Goal: Find specific page/section: Find specific page/section

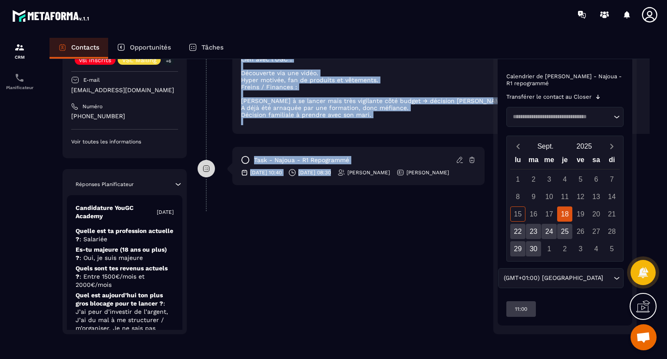
drag, startPoint x: 309, startPoint y: 309, endPoint x: 317, endPoint y: 367, distance: 58.7
click at [317, 358] on html "CRM Planificateur Contacts Opportunités Tâches Revenir aux contacts Responsable…" at bounding box center [333, 179] width 667 height 359
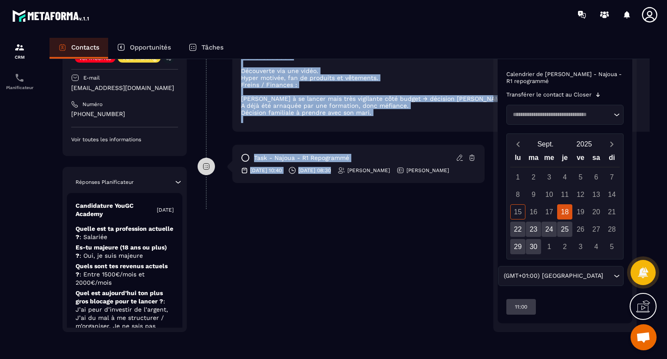
click at [286, 282] on div "**********" at bounding box center [341, 53] width 287 height 557
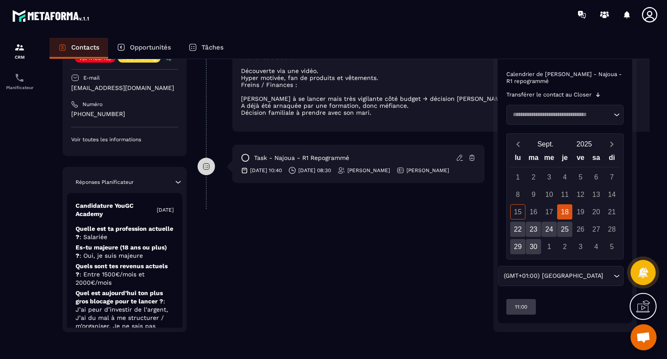
drag, startPoint x: 286, startPoint y: 282, endPoint x: 328, endPoint y: 39, distance: 246.4
drag, startPoint x: 328, startPoint y: 39, endPoint x: 292, endPoint y: 114, distance: 82.6
click at [292, 114] on li "Décision familiale à prendre avec son mari." at bounding box center [503, 112] width 525 height 7
click at [361, 112] on li "Décision familiale à prendre avec son mari." at bounding box center [503, 112] width 525 height 7
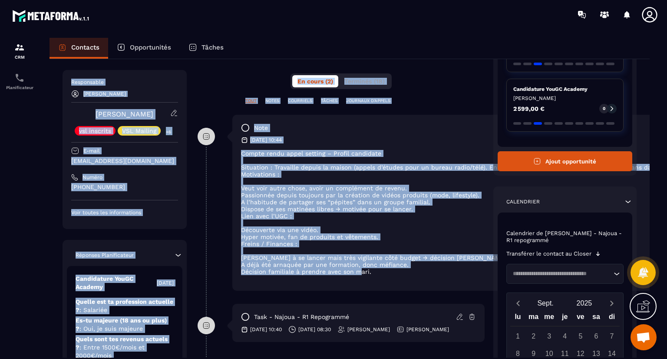
scroll to position [35, 0]
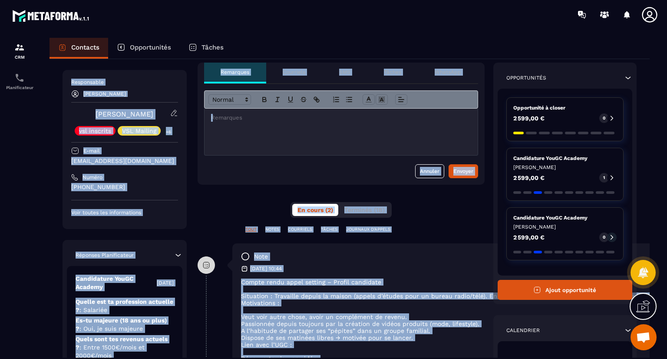
drag, startPoint x: 361, startPoint y: 112, endPoint x: 360, endPoint y: 47, distance: 64.3
click at [360, 47] on div "Contacts Opportunités Tâches Revenir aux contacts Responsable Najoua Fouillat […" at bounding box center [350, 206] width 618 height 337
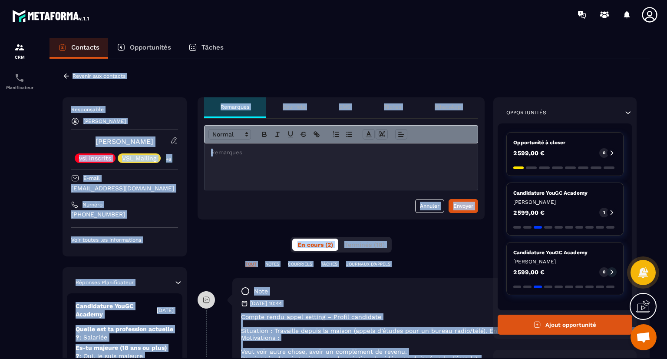
click at [361, 58] on div "Contacts Opportunités Tâches" at bounding box center [350, 48] width 600 height 21
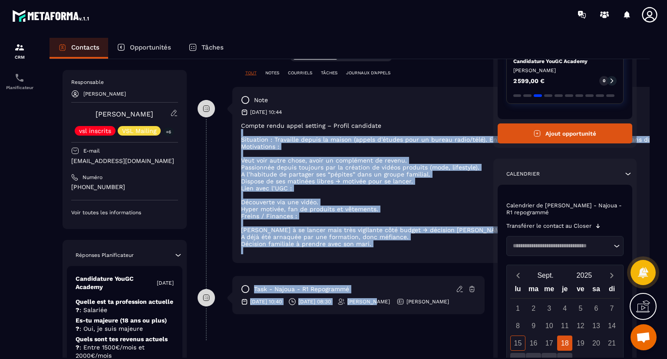
scroll to position [322, 0]
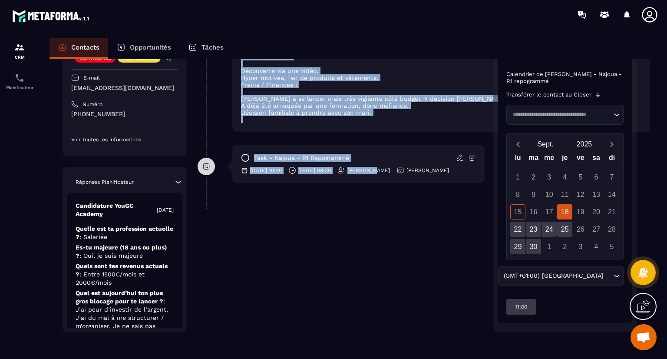
drag, startPoint x: 381, startPoint y: 315, endPoint x: 378, endPoint y: 370, distance: 54.8
click at [378, 358] on html "CRM Planificateur Contacts Opportunités Tâches Revenir aux contacts Responsable…" at bounding box center [333, 179] width 667 height 359
click at [375, 318] on div "**********" at bounding box center [341, 53] width 287 height 557
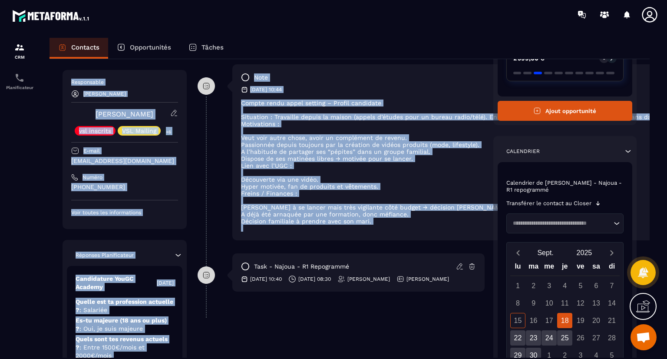
scroll to position [133, 0]
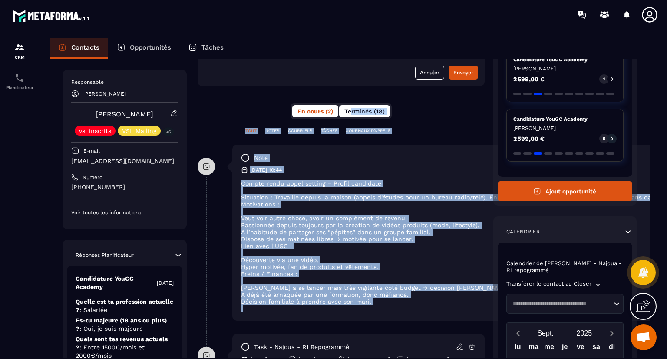
drag, startPoint x: 352, startPoint y: 127, endPoint x: 355, endPoint y: 108, distance: 19.4
click at [355, 108] on div "**********" at bounding box center [341, 242] width 287 height 557
click at [426, 151] on div "note [DATE] 10:44 Compte rendu [PERSON_NAME] setting – Profil candidate Situati…" at bounding box center [503, 233] width 542 height 176
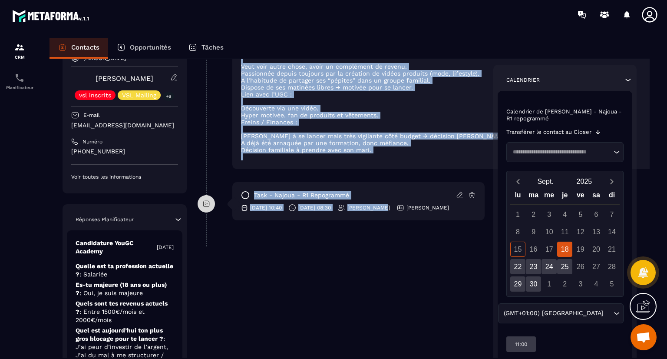
scroll to position [322, 0]
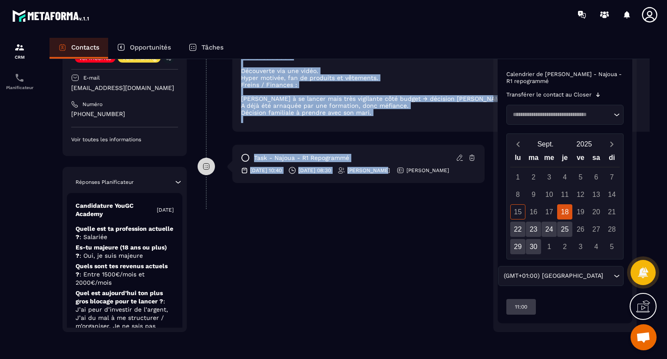
drag, startPoint x: 426, startPoint y: 151, endPoint x: 385, endPoint y: 368, distance: 220.5
click at [385, 358] on html "CRM Planificateur Contacts Opportunités Tâches Revenir aux contacts Responsable…" at bounding box center [333, 179] width 667 height 359
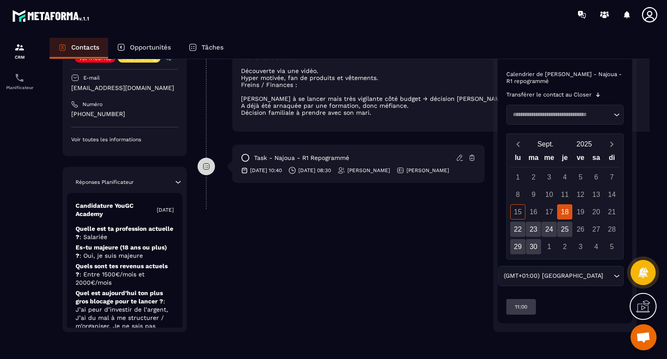
click at [388, 342] on div "Revenir aux contacts Responsable [PERSON_NAME] [PERSON_NAME] vsl inscrits VSL M…" at bounding box center [350, 47] width 600 height 621
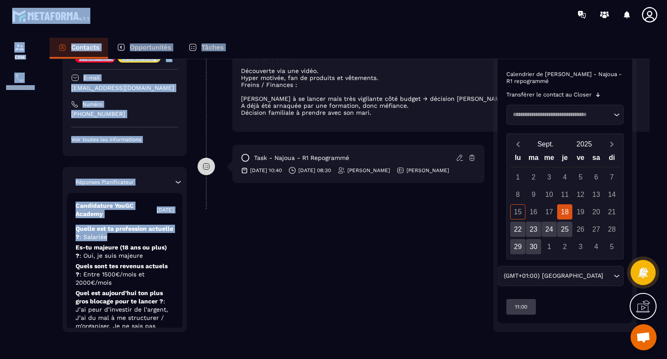
scroll to position [0, 0]
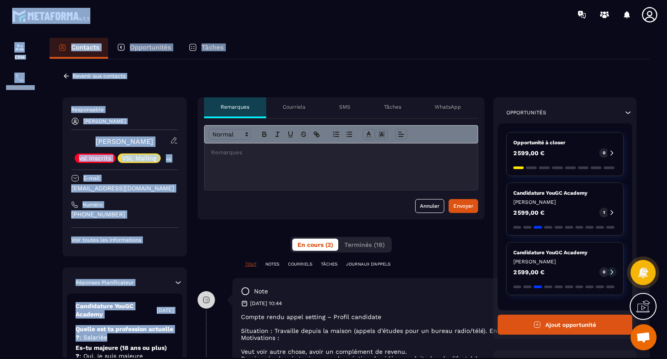
drag, startPoint x: 122, startPoint y: 131, endPoint x: 93, endPoint y: 30, distance: 104.6
click at [148, 0] on html "CRM Planificateur Contacts Opportunités Tâches Revenir aux contacts Responsable…" at bounding box center [333, 179] width 667 height 359
click at [66, 75] on icon at bounding box center [67, 76] width 8 height 8
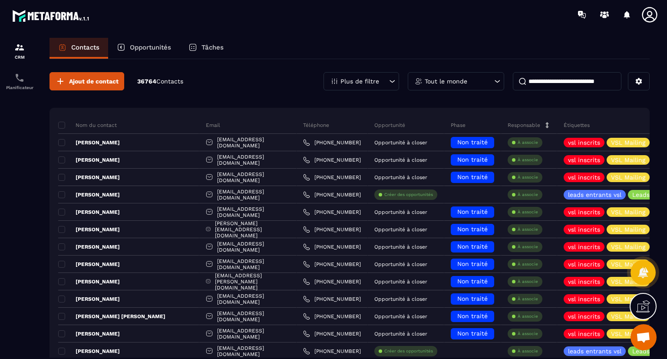
click at [572, 82] on input at bounding box center [567, 81] width 109 height 18
paste input "**********"
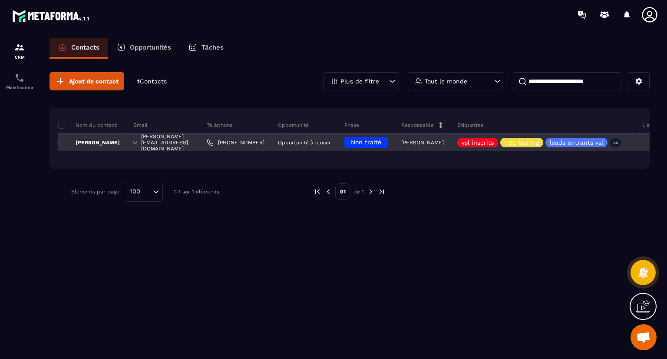
type input "**********"
click at [85, 142] on p "[PERSON_NAME]" at bounding box center [89, 142] width 62 height 7
